Goal: Navigation & Orientation: Find specific page/section

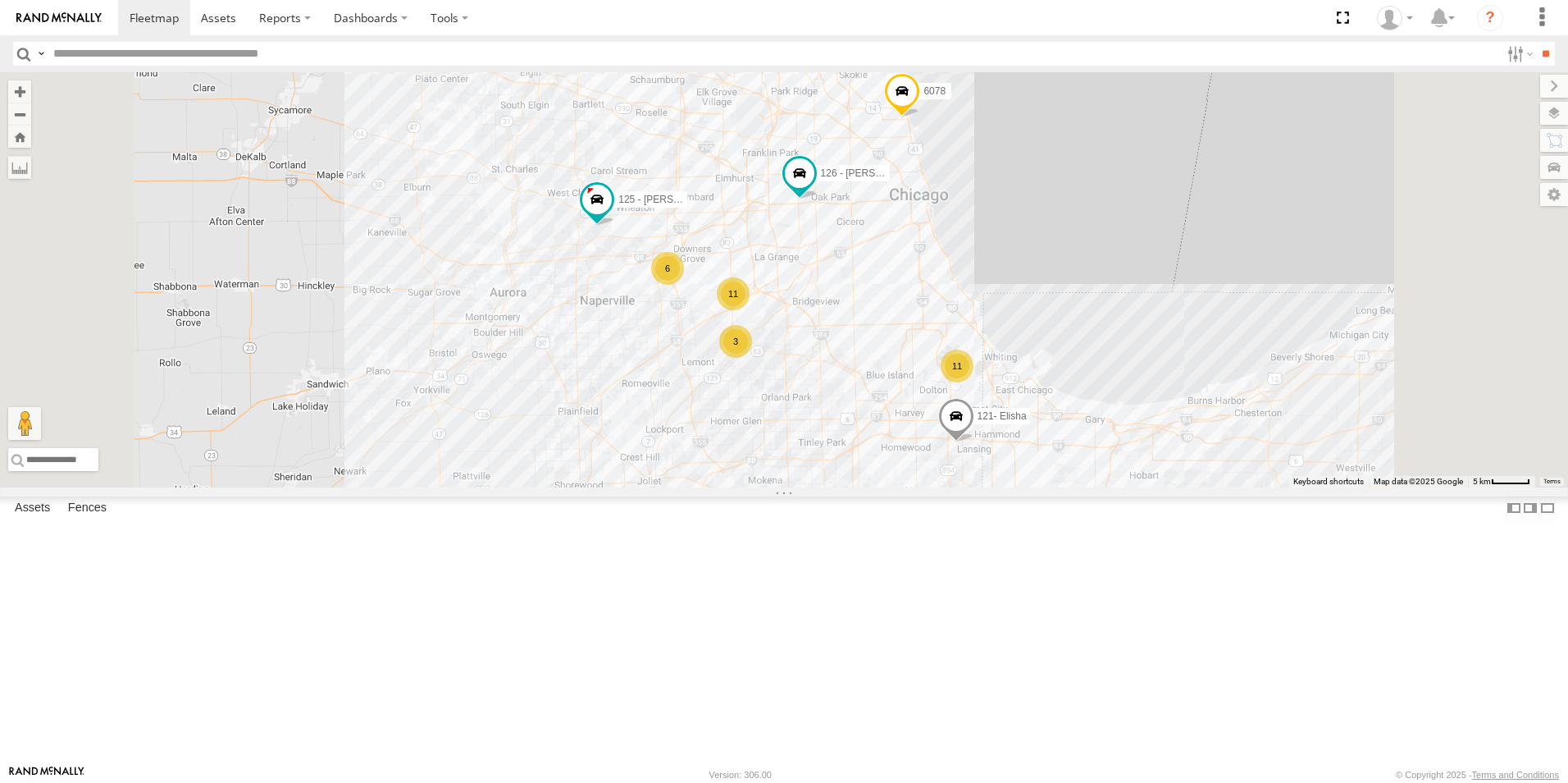
click at [0, 0] on div at bounding box center [0, 0] width 0 height 0
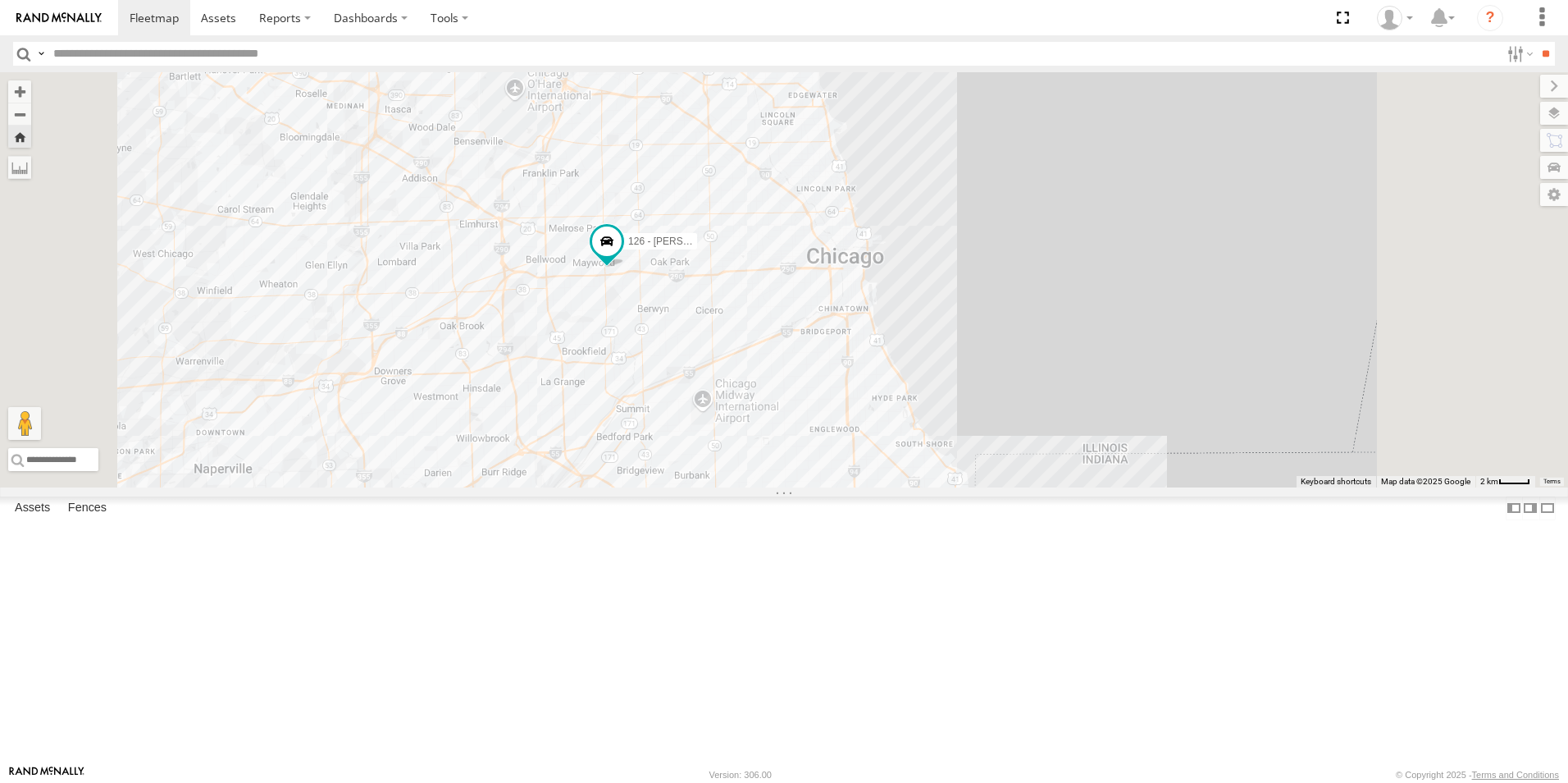
click at [94, 8] on link at bounding box center [59, 18] width 118 height 36
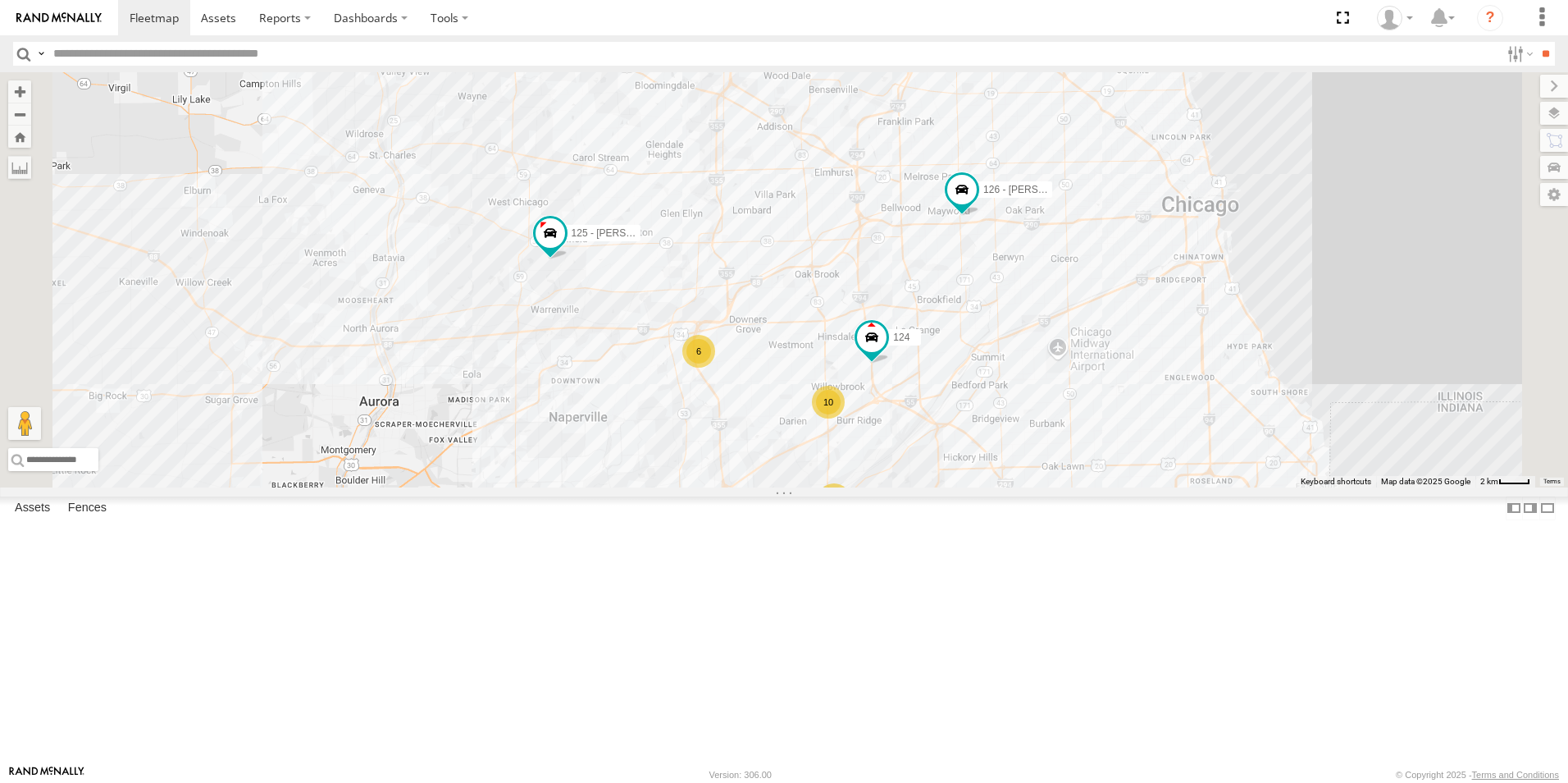
click at [93, 9] on link at bounding box center [59, 18] width 118 height 36
